Goal: Task Accomplishment & Management: Use online tool/utility

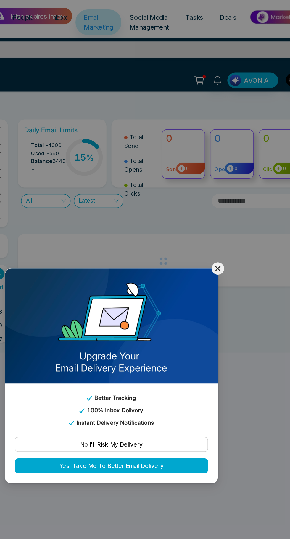
click at [223, 193] on icon at bounding box center [220, 192] width 7 height 7
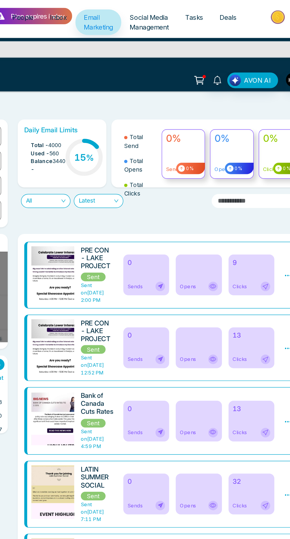
click at [261, 366] on div "0 Sends Opens 32 Clicks" at bounding box center [207, 354] width 115 height 41
click at [107, 282] on img at bounding box center [108, 348] width 83 height 134
